Goal: Check status

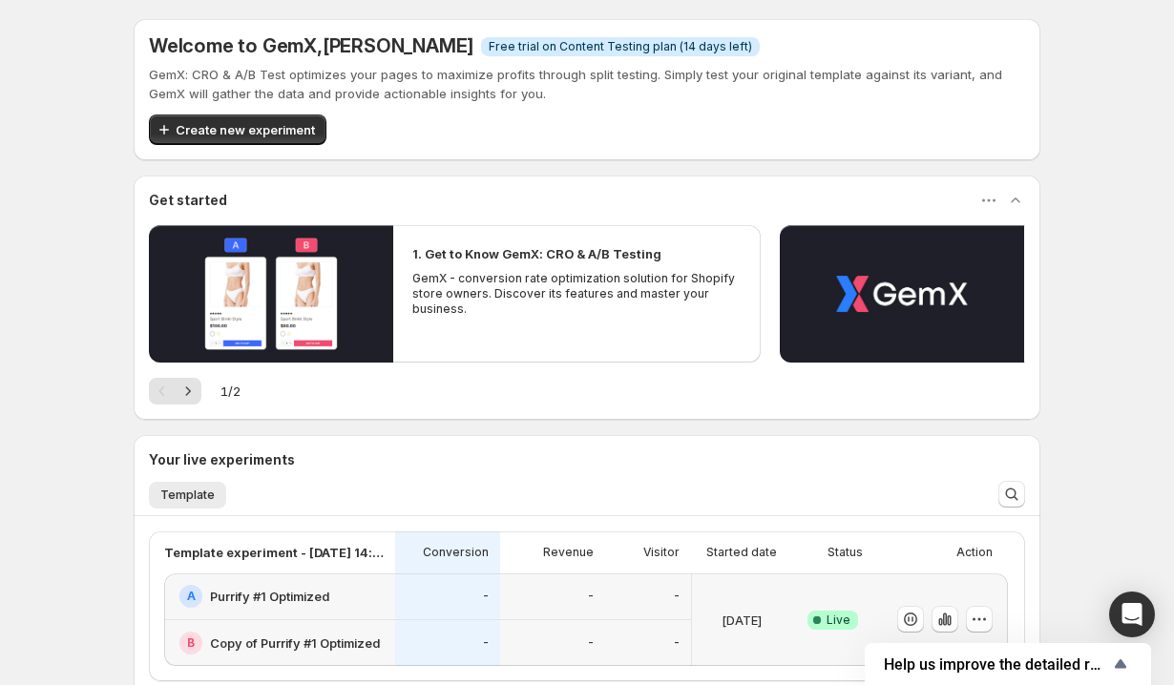
scroll to position [252, 0]
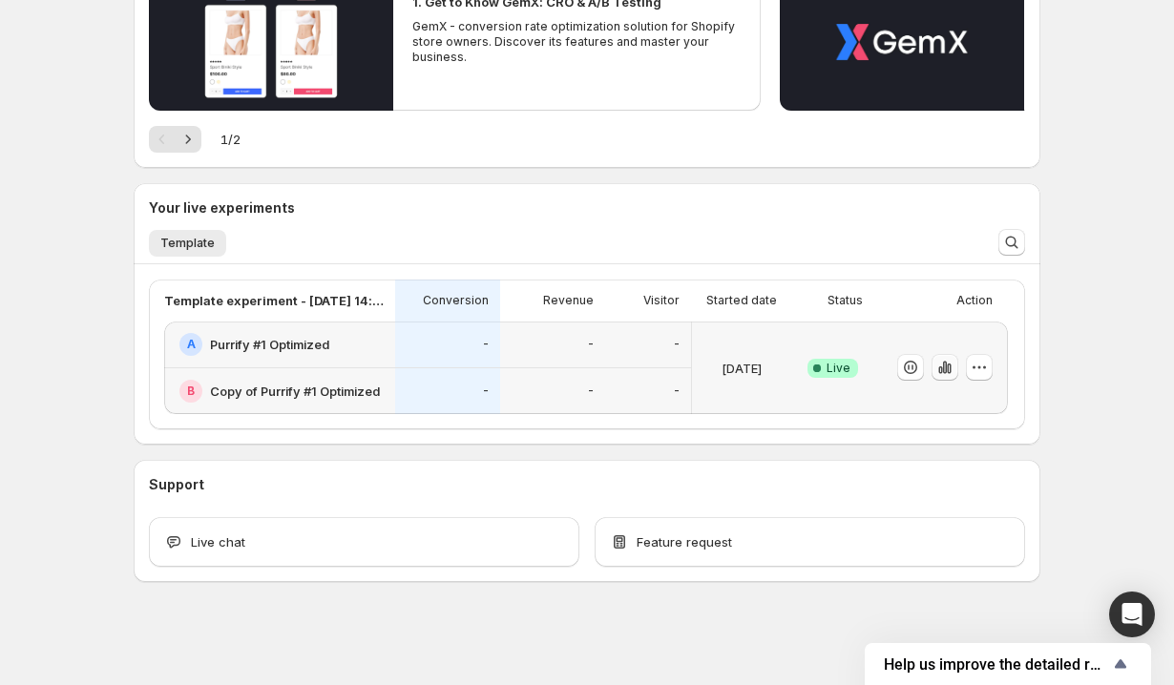
click at [947, 371] on icon "button" at bounding box center [945, 367] width 19 height 19
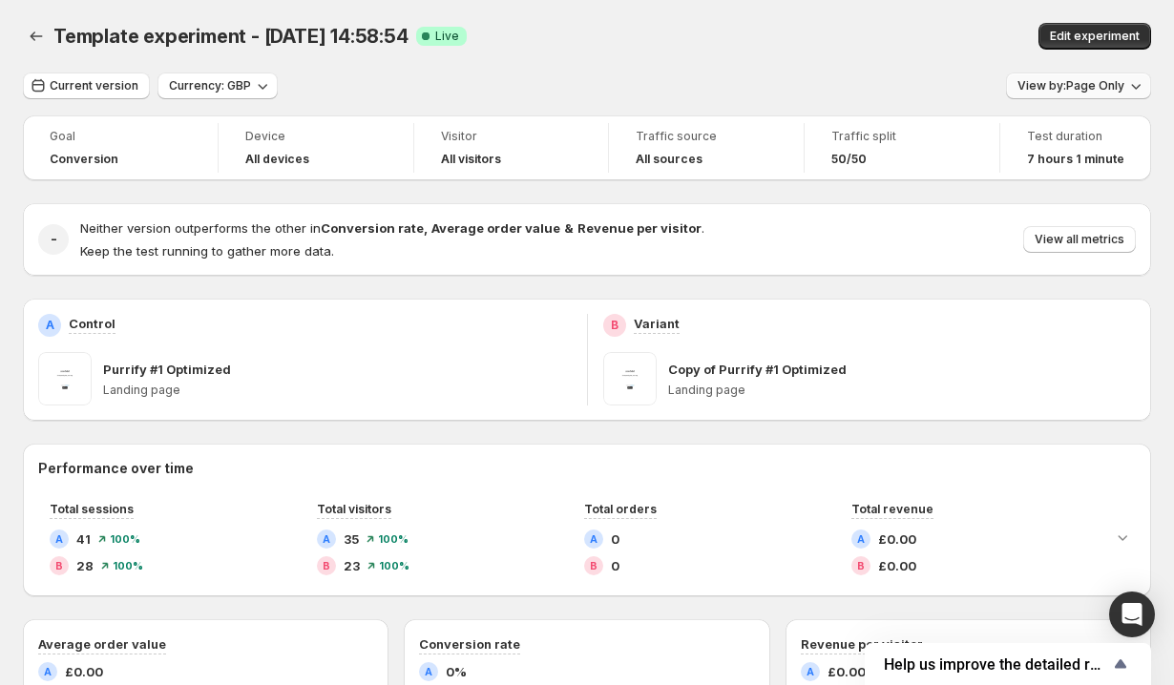
click at [1079, 90] on span "View by: Page Only" at bounding box center [1071, 85] width 107 height 15
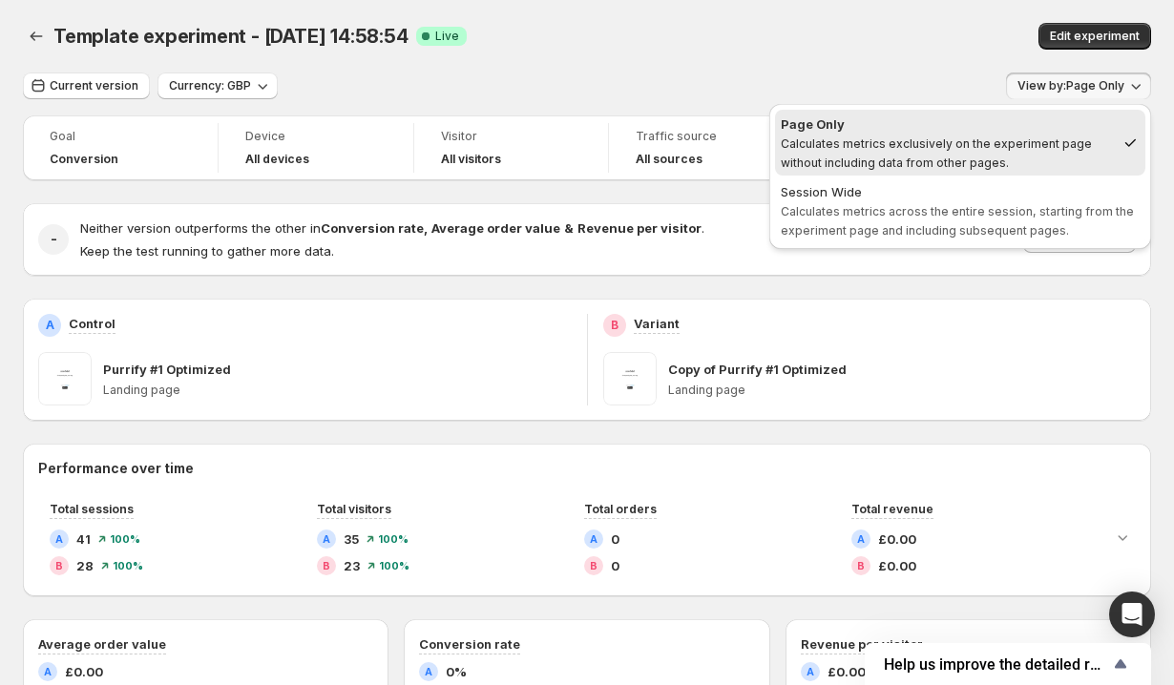
click at [985, 347] on div "B Variant Copy of Purrify #1 Optimized Landing page" at bounding box center [870, 360] width 534 height 92
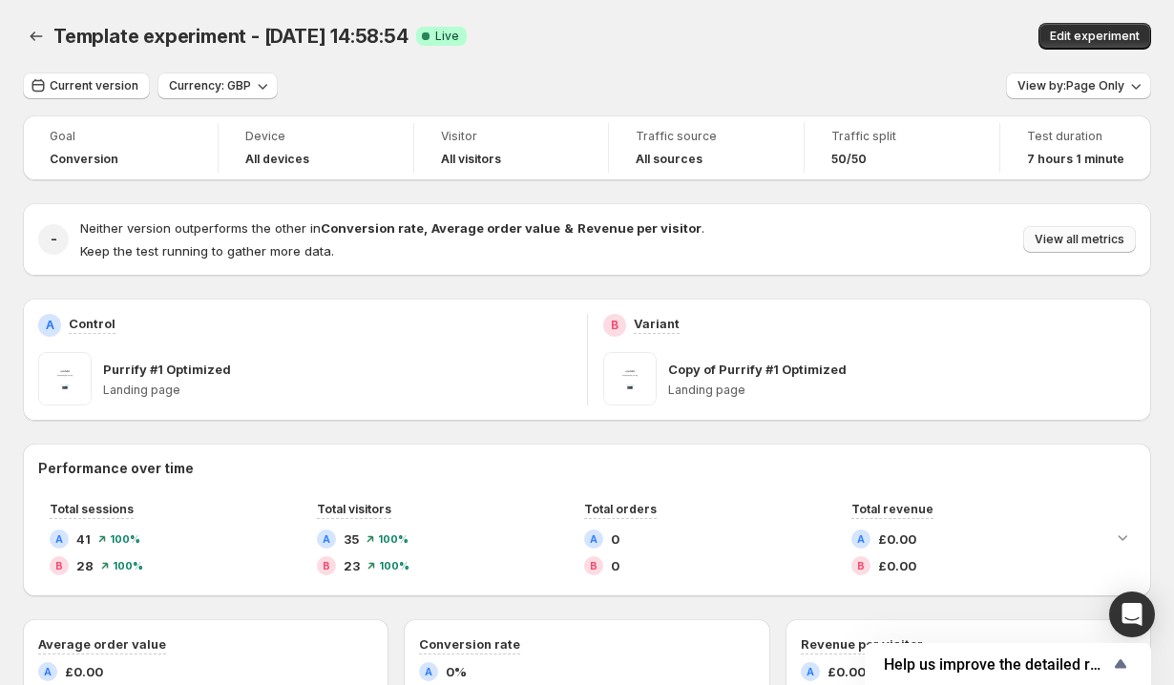
click at [1054, 248] on button "View all metrics" at bounding box center [1079, 239] width 113 height 27
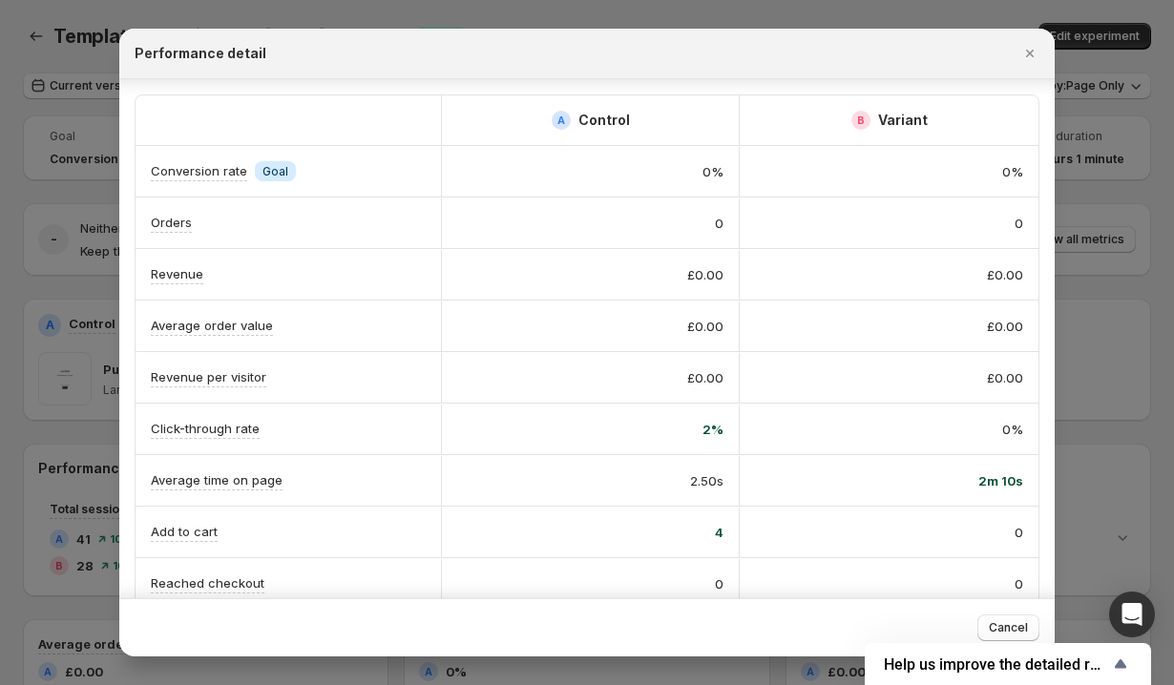
scroll to position [181, 0]
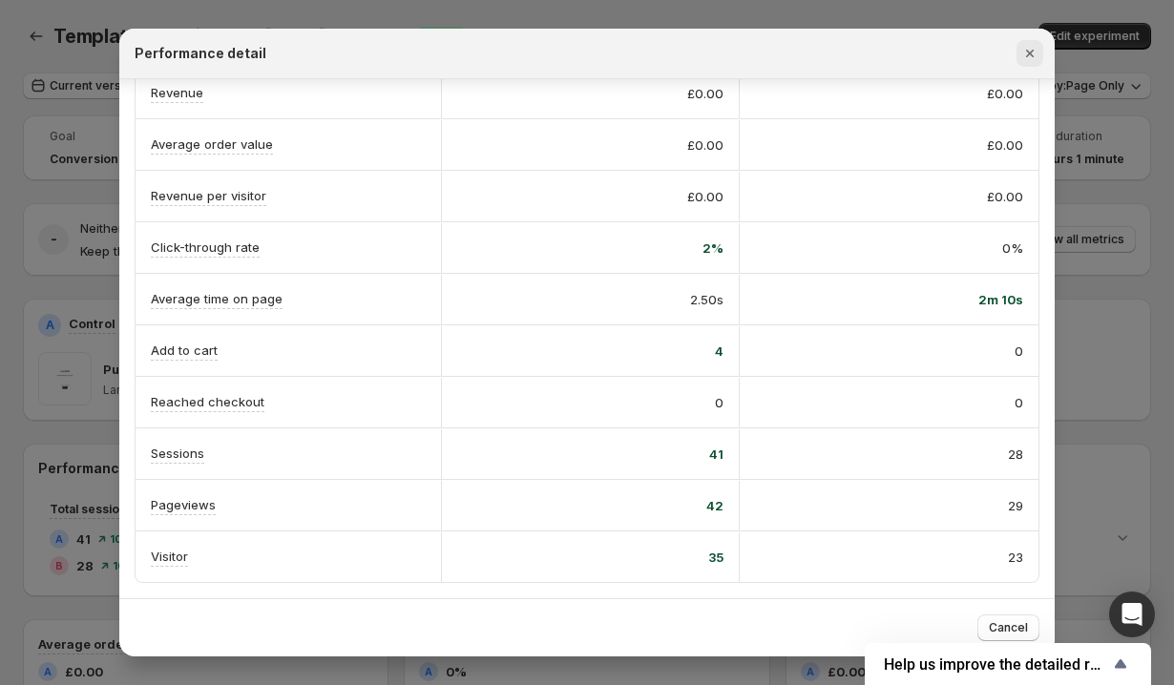
click at [1033, 52] on icon "Close" at bounding box center [1030, 53] width 19 height 19
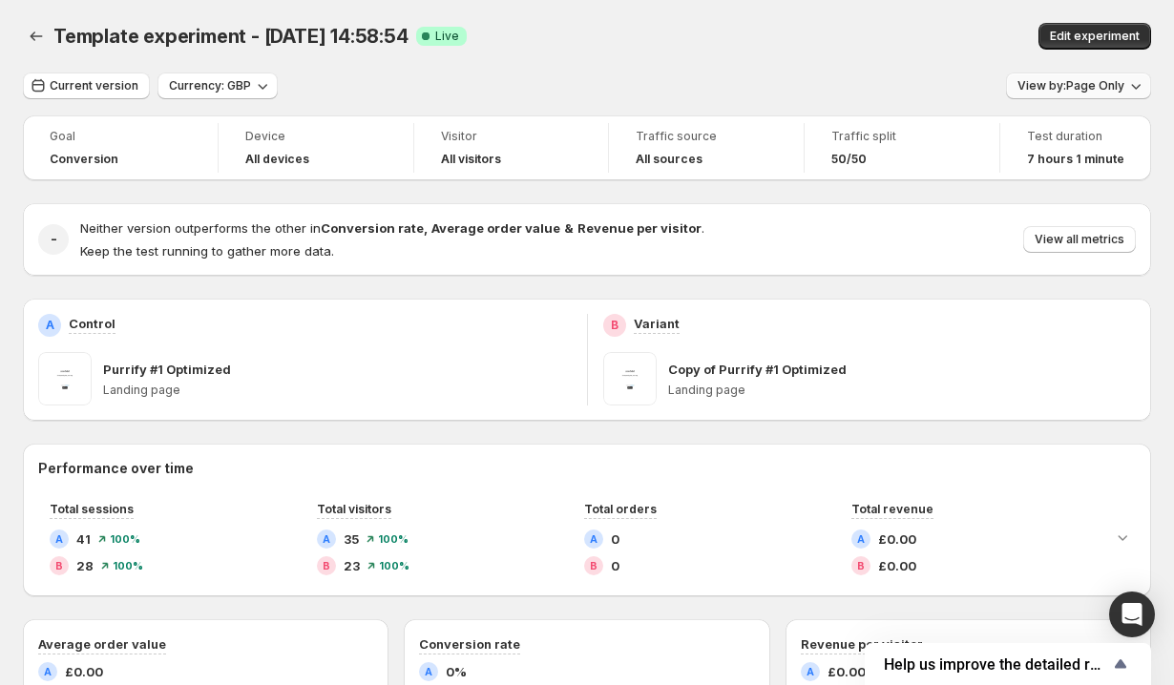
click at [1063, 94] on button "View by: Page Only" at bounding box center [1078, 86] width 145 height 27
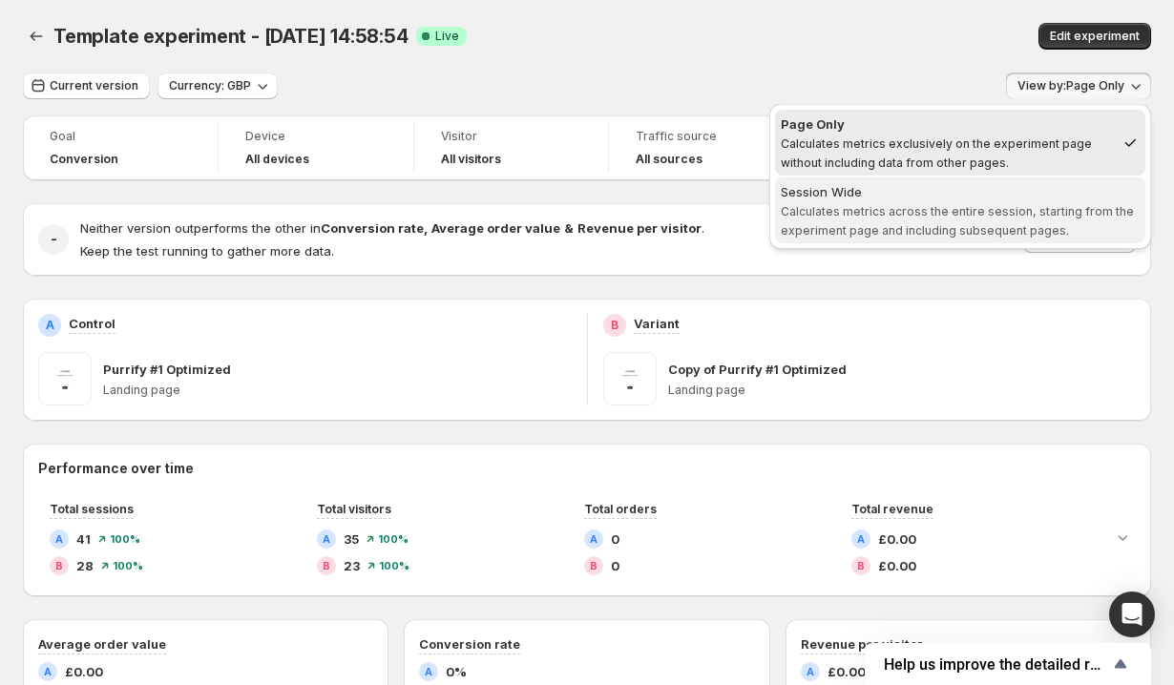
click at [1017, 213] on span "Calculates metrics across the entire session, starting from the experiment page…" at bounding box center [957, 220] width 353 height 33
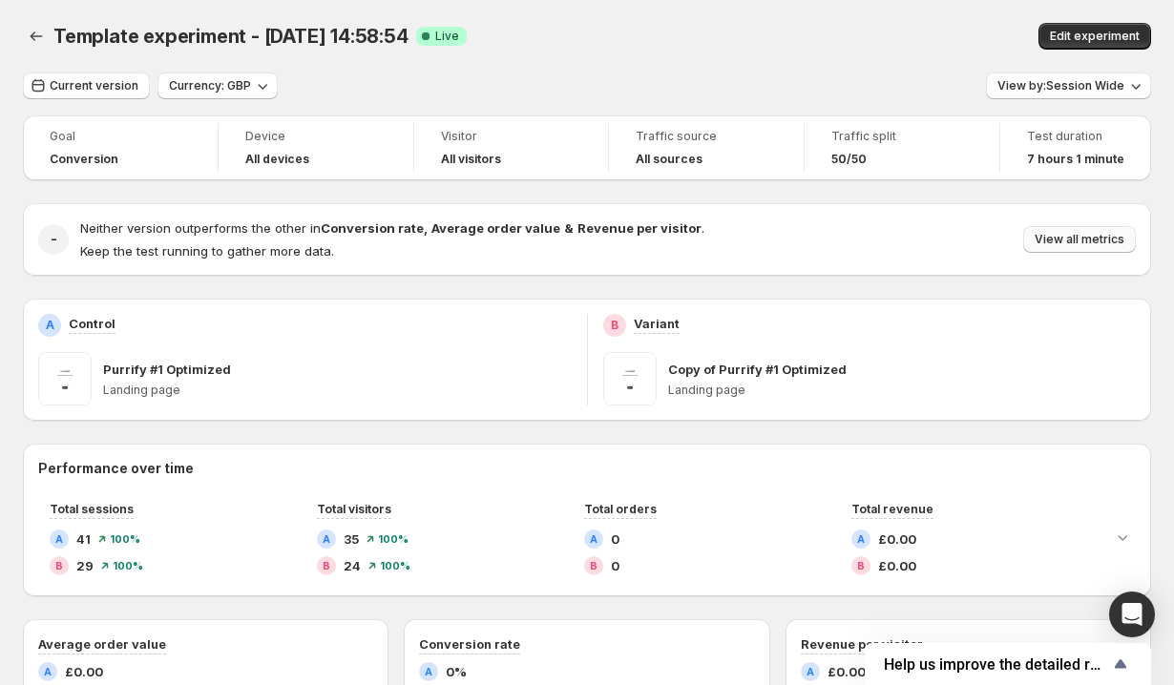
click at [1060, 243] on span "View all metrics" at bounding box center [1080, 239] width 90 height 15
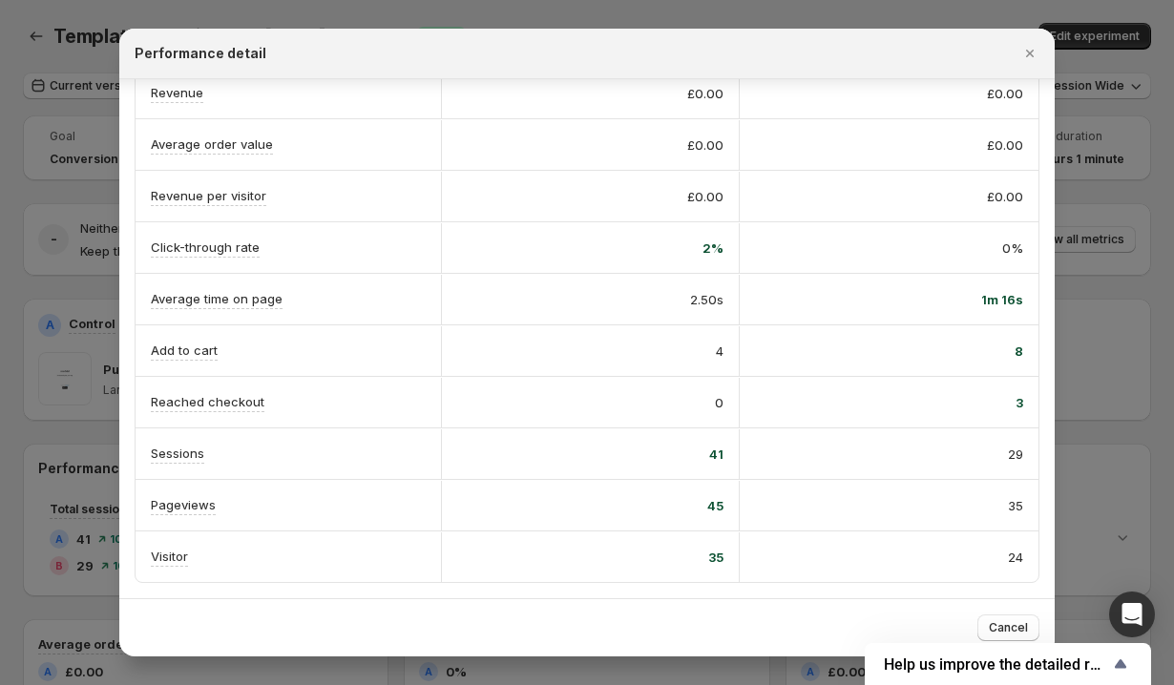
click at [1018, 347] on span "8" at bounding box center [1019, 351] width 9 height 19
click at [1020, 400] on span "3" at bounding box center [1020, 402] width 8 height 19
drag, startPoint x: 706, startPoint y: 248, endPoint x: 721, endPoint y: 248, distance: 14.3
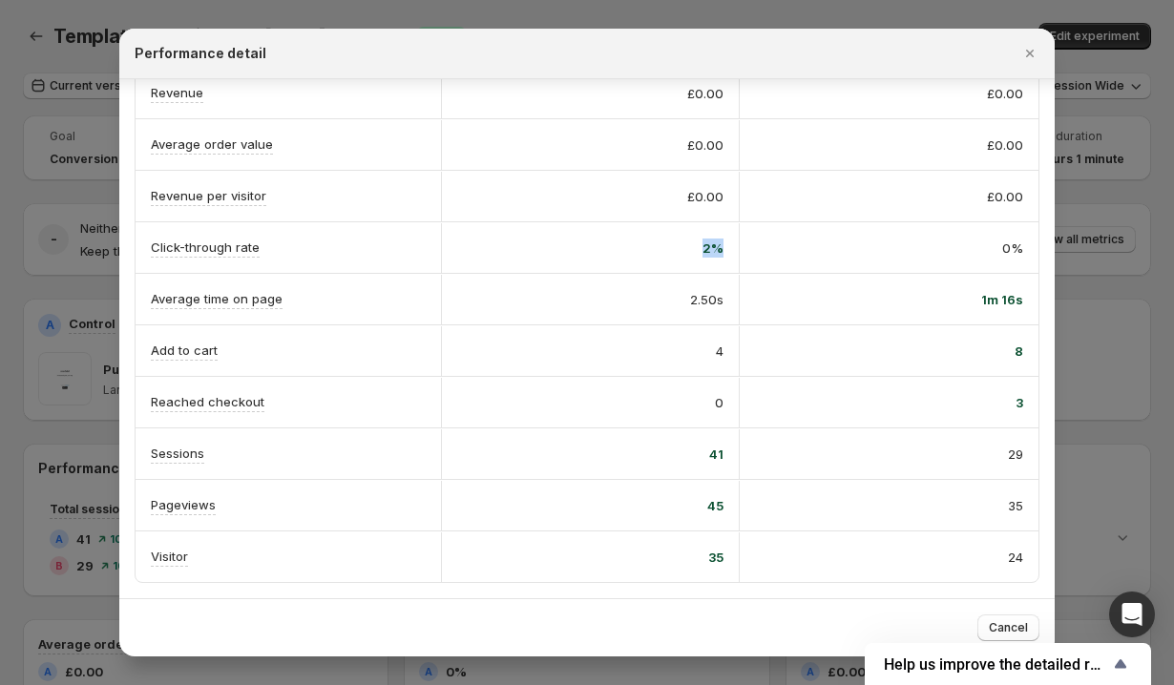
click at [721, 248] on span "2%" at bounding box center [713, 248] width 21 height 19
click at [1029, 54] on icon "Close" at bounding box center [1030, 53] width 19 height 19
